Goal: Task Accomplishment & Management: Complete application form

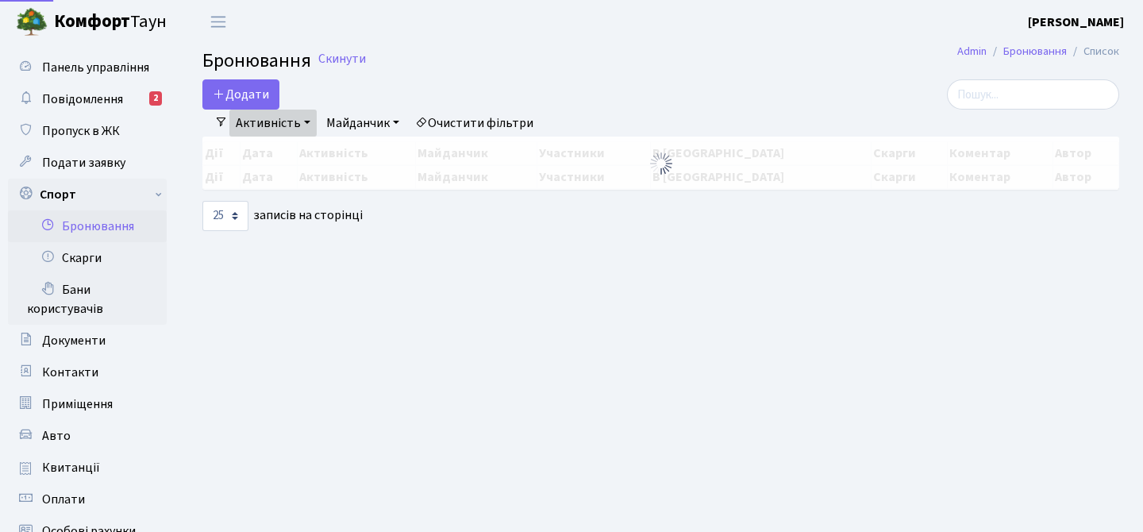
select select "25"
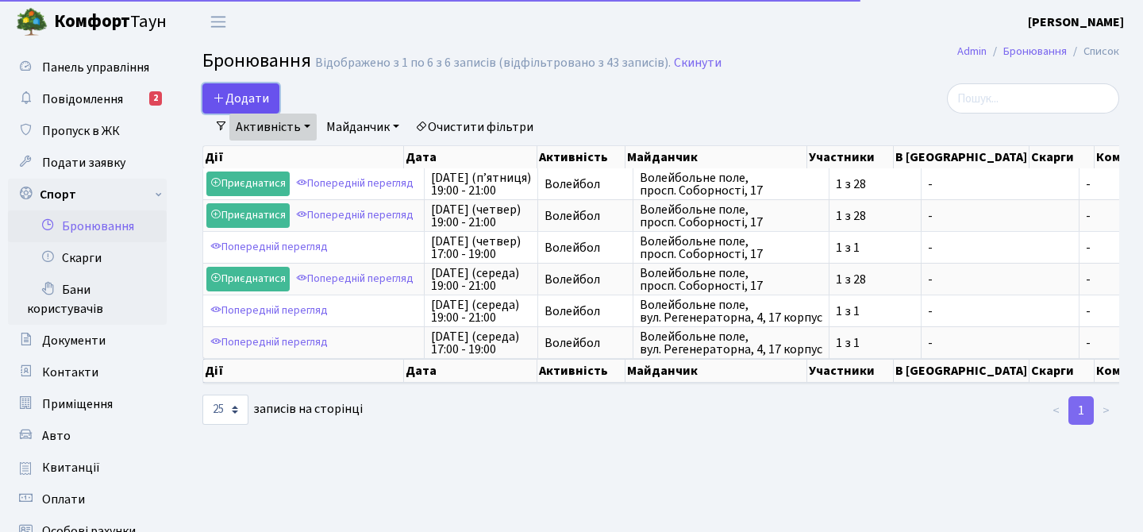
click at [244, 91] on button "Додати" at bounding box center [240, 98] width 77 height 30
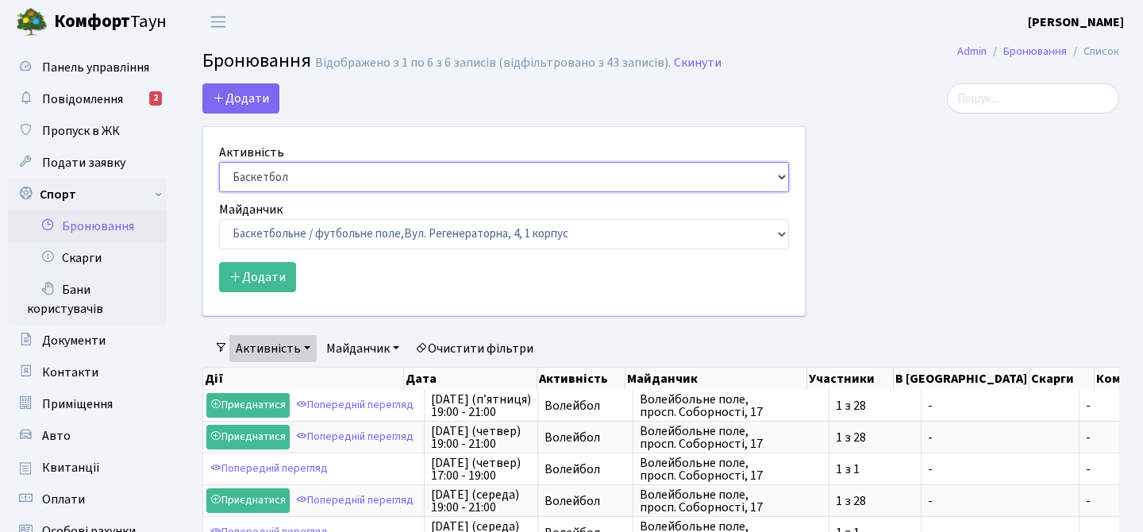
click at [336, 179] on select "Баскетбол Волейбол Йога Катання на роликах Настільний теніс [PERSON_NAME] Фітнес" at bounding box center [504, 177] width 570 height 30
select select "4"
click at [219, 162] on select "Баскетбол Волейбол Йога Катання на роликах Настільний теніс [PERSON_NAME] Фітнес" at bounding box center [504, 177] width 570 height 30
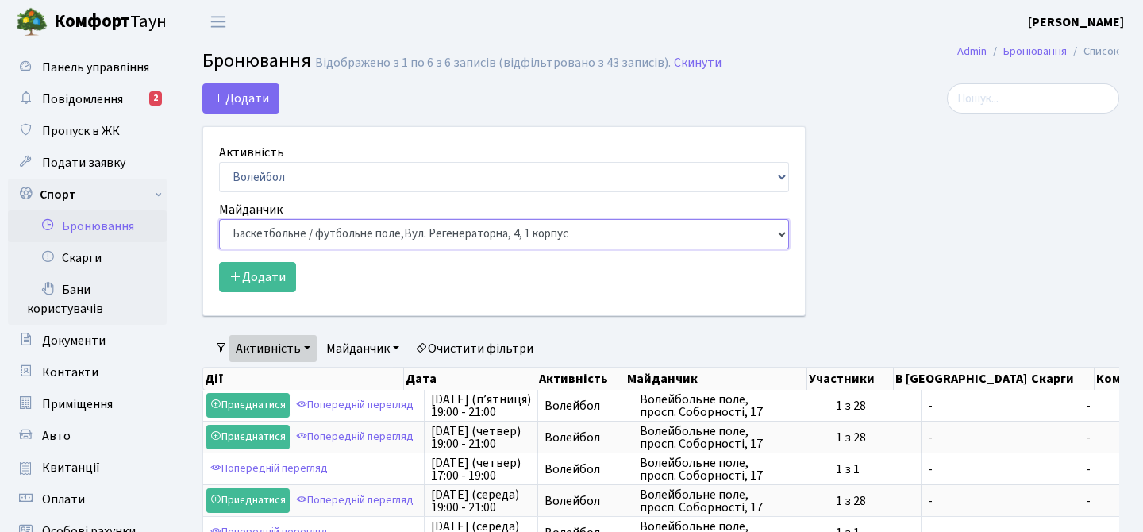
click at [308, 235] on select "Баскетбольне / футбольне поле, [GEOGRAPHIC_DATA]. [STREET_ADDRESS]. [STREET_ADD…" at bounding box center [504, 234] width 570 height 30
select select "4"
click at [219, 219] on select "Баскетбольне / футбольне поле, [GEOGRAPHIC_DATA]. [STREET_ADDRESS]. [STREET_ADD…" at bounding box center [504, 234] width 570 height 30
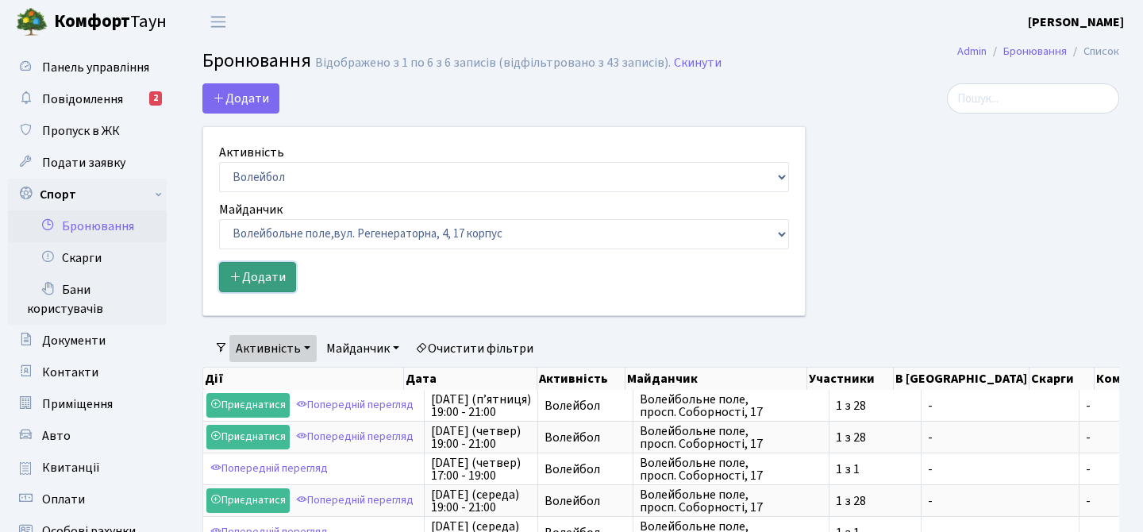
click at [258, 276] on button "Додати" at bounding box center [257, 277] width 77 height 30
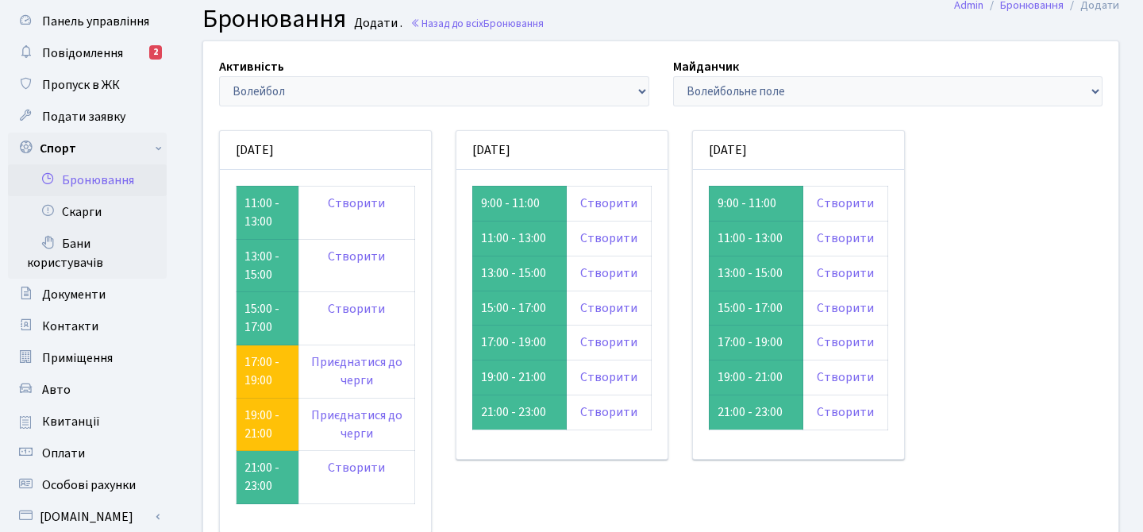
scroll to position [38, 0]
